Goal: Task Accomplishment & Management: Use online tool/utility

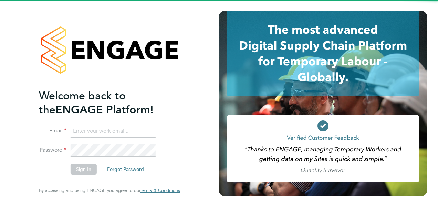
drag, startPoint x: 0, startPoint y: 0, endPoint x: 105, endPoint y: 136, distance: 172.4
click at [105, 136] on input at bounding box center [113, 131] width 85 height 12
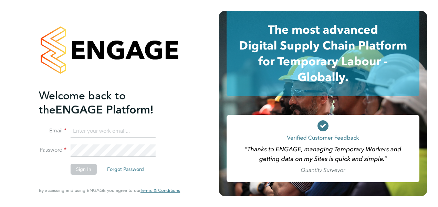
type input "[EMAIL_ADDRESS][PERSON_NAME][DOMAIN_NAME]"
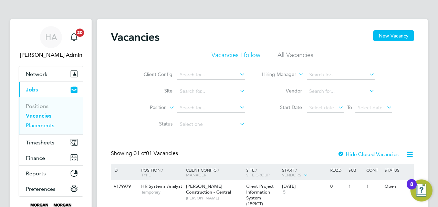
click at [43, 125] on link "Placements" at bounding box center [40, 125] width 29 height 7
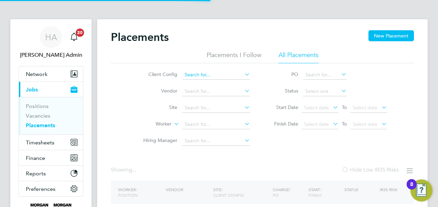
click at [216, 75] on input at bounding box center [216, 75] width 68 height 10
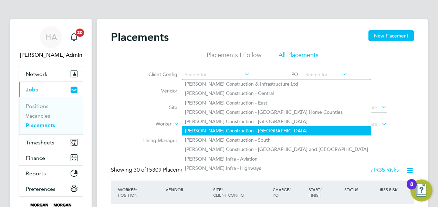
click at [236, 128] on li "Morgan Sindall Construction - Scotland" at bounding box center [276, 130] width 189 height 9
type input "Morgan Sindall Construction - Scotland"
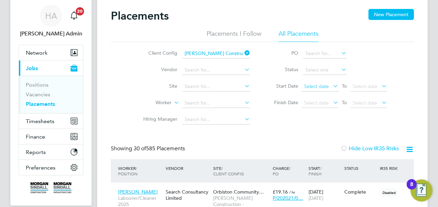
click at [320, 86] on span "Select date" at bounding box center [316, 86] width 25 height 6
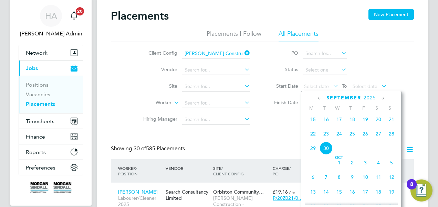
click at [260, 86] on li "Start Date Select date To Select date" at bounding box center [327, 87] width 137 height 17
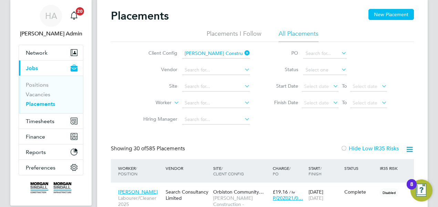
click at [407, 148] on icon at bounding box center [409, 149] width 9 height 9
click at [371, 164] on li "Download Placements Report" at bounding box center [375, 166] width 73 height 10
click at [46, 118] on span "Timesheets" at bounding box center [40, 121] width 29 height 7
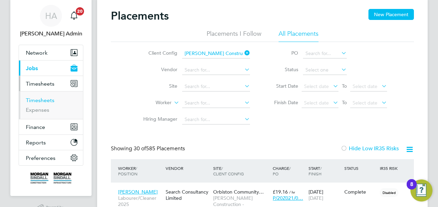
click at [52, 100] on link "Timesheets" at bounding box center [40, 100] width 29 height 7
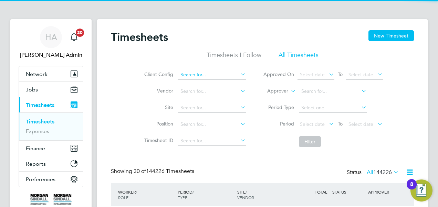
scroll to position [23, 60]
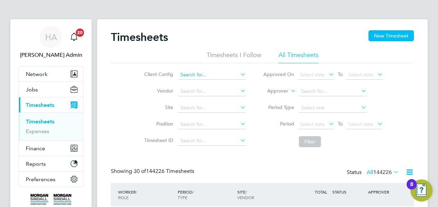
click at [218, 75] on input at bounding box center [212, 75] width 68 height 10
click at [221, 130] on li "Morgan Sindall Construction - Scotland" at bounding box center [272, 130] width 189 height 9
type input "Morgan Sindall Construction - Scotland"
click at [315, 122] on span "Select date" at bounding box center [312, 124] width 25 height 6
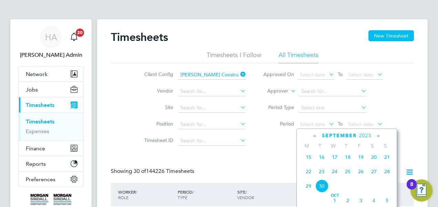
click at [316, 137] on icon at bounding box center [315, 137] width 7 height 8
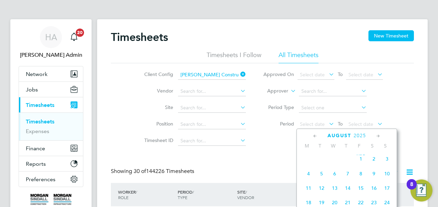
click at [316, 137] on icon at bounding box center [315, 137] width 7 height 8
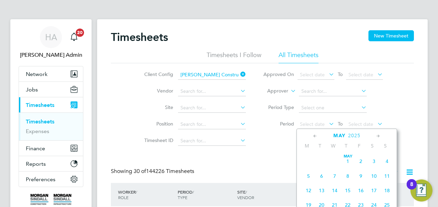
click at [316, 137] on icon at bounding box center [315, 137] width 7 height 8
drag, startPoint x: 316, startPoint y: 137, endPoint x: 320, endPoint y: 169, distance: 33.1
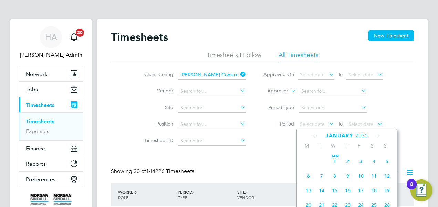
click at [320, 169] on div "January 2025 M T W T F S S Jan 1 2 3 4 5 6 7 8 9 10 11 12 13 14 15 16 17 18 19 …" at bounding box center [347, 190] width 101 height 123
click at [317, 134] on icon at bounding box center [315, 137] width 7 height 8
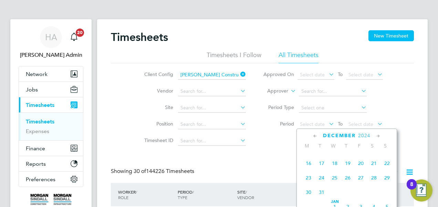
click at [309, 193] on span "30" at bounding box center [308, 192] width 13 height 13
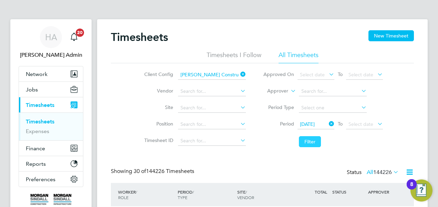
click at [304, 142] on button "Filter" at bounding box center [310, 141] width 22 height 11
click at [412, 172] on icon at bounding box center [409, 172] width 9 height 9
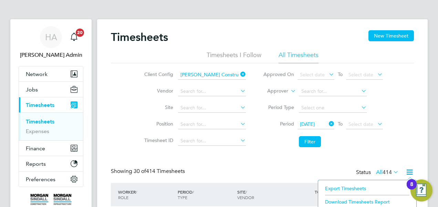
click at [365, 202] on li "Download Timesheets Report" at bounding box center [367, 202] width 91 height 10
